Goal: Transaction & Acquisition: Download file/media

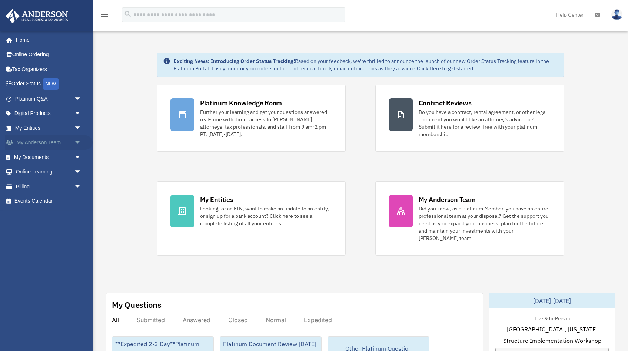
click at [84, 140] on span "arrow_drop_down" at bounding box center [81, 142] width 15 height 15
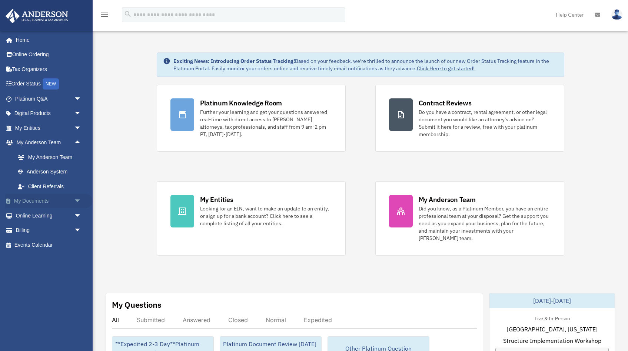
click at [76, 199] on span "arrow_drop_down" at bounding box center [81, 201] width 15 height 15
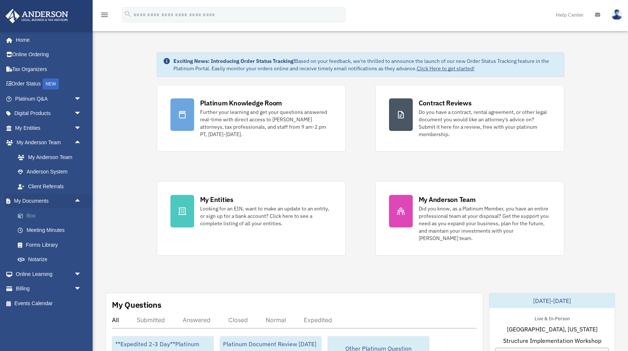
click at [35, 214] on link "Box" at bounding box center [51, 215] width 82 height 15
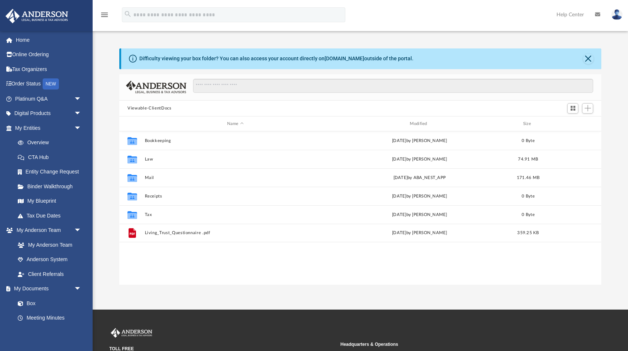
scroll to position [168, 481]
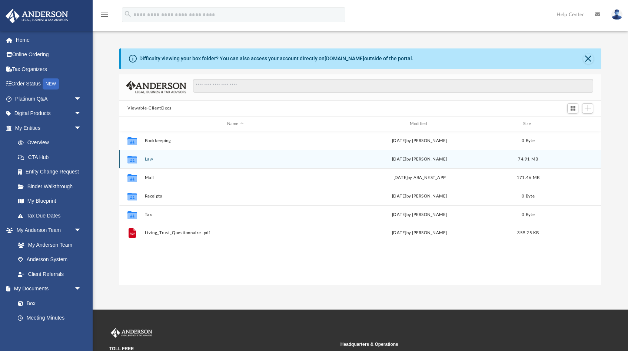
click at [148, 158] on button "Law" at bounding box center [235, 159] width 181 height 5
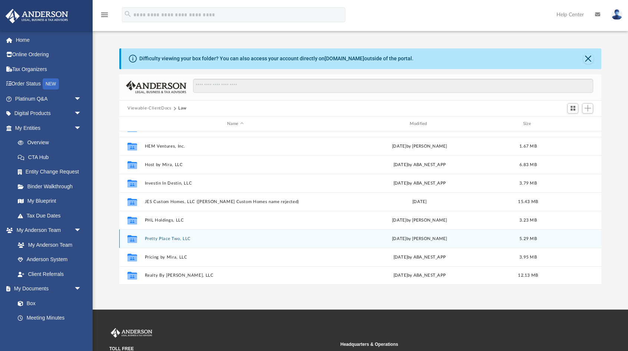
scroll to position [87, 0]
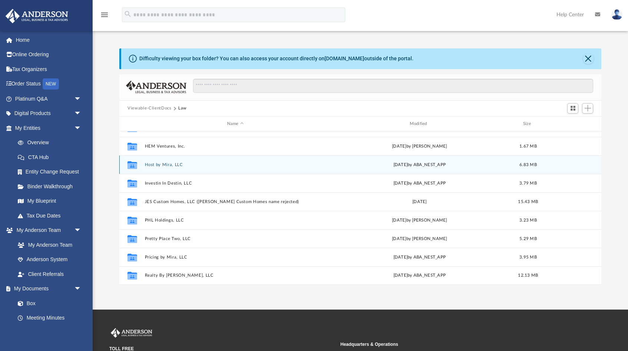
click at [161, 165] on button "Host by Mira, LLC" at bounding box center [235, 165] width 181 height 5
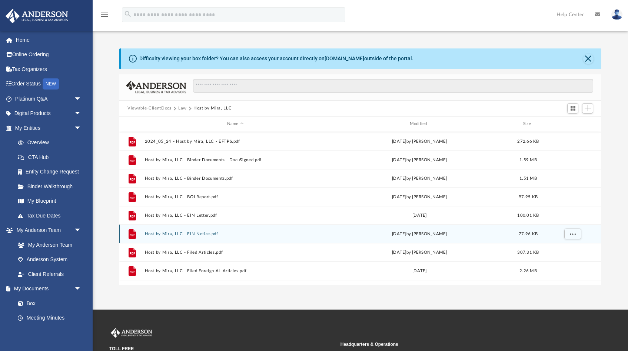
scroll to position [19, 0]
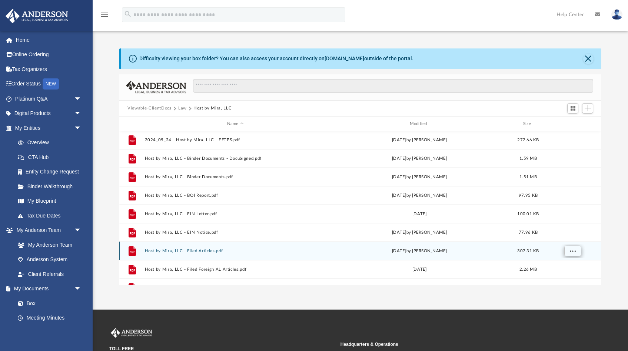
click at [576, 253] on button "More options" at bounding box center [572, 251] width 17 height 11
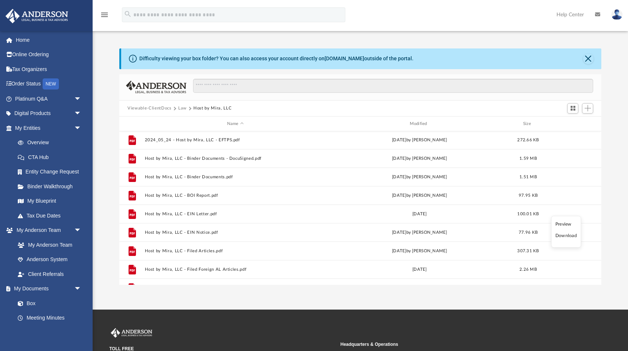
click at [564, 236] on li "Download" at bounding box center [565, 236] width 21 height 8
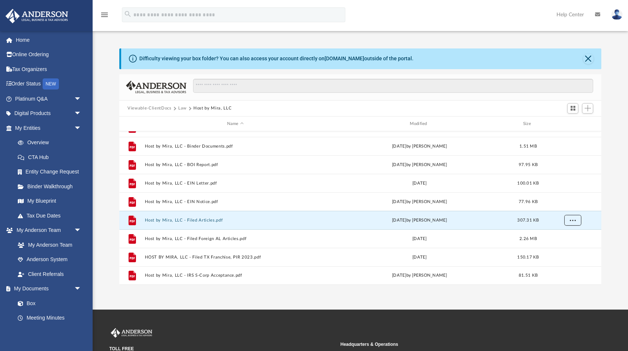
scroll to position [50, 0]
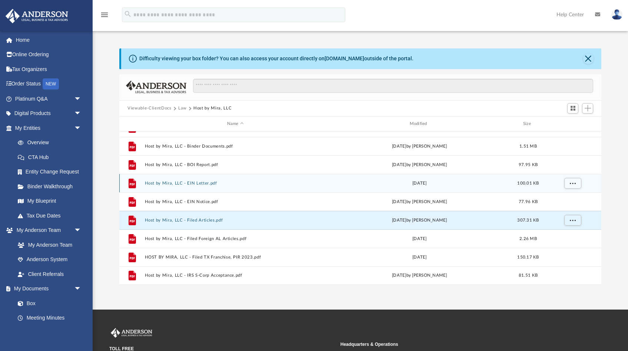
click at [210, 183] on button "Host by Mira, LLC - EIN Letter.pdf" at bounding box center [235, 183] width 181 height 5
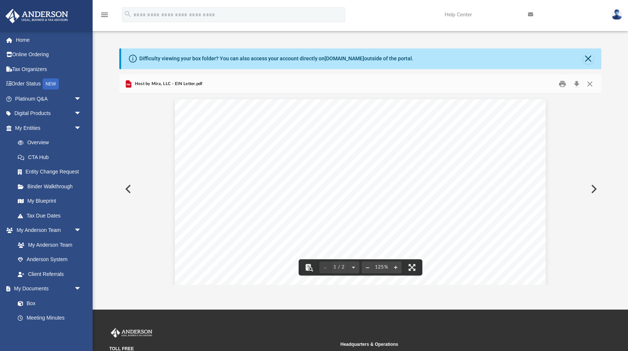
scroll to position [0, 0]
click at [588, 86] on button "Close" at bounding box center [588, 83] width 13 height 11
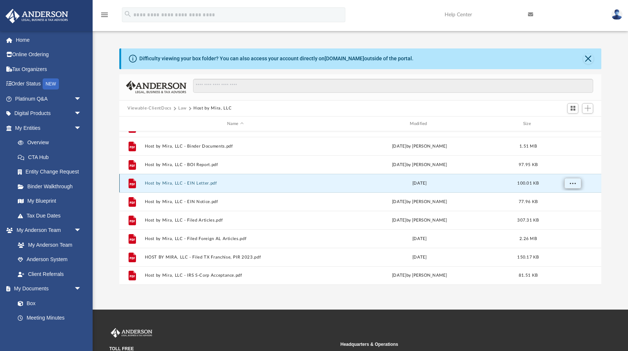
click at [573, 185] on span "More options" at bounding box center [572, 183] width 6 height 4
click at [565, 210] on li "Download" at bounding box center [565, 210] width 21 height 8
